Goal: Find specific page/section: Find specific page/section

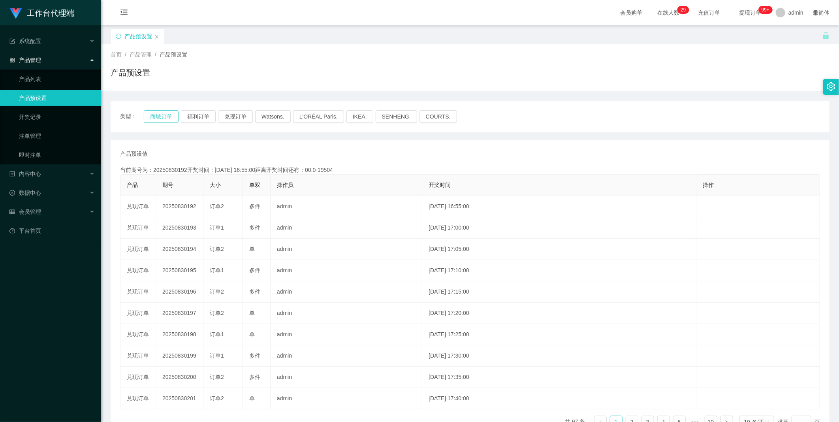
click at [164, 118] on button "商城订单" at bounding box center [161, 116] width 35 height 13
